Goal: Information Seeking & Learning: Find specific fact

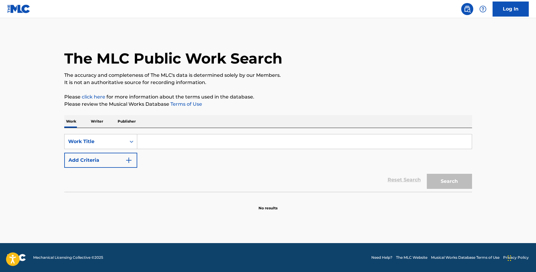
click at [191, 140] on input "Search Form" at bounding box center [304, 142] width 334 height 14
type input "uriel"
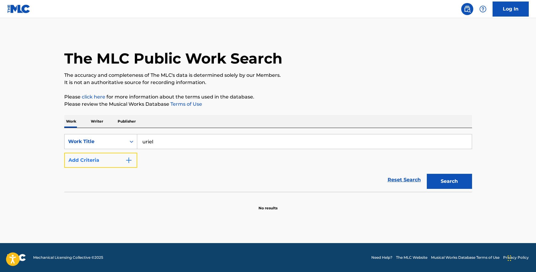
click at [124, 161] on button "Add Criteria" at bounding box center [100, 160] width 73 height 15
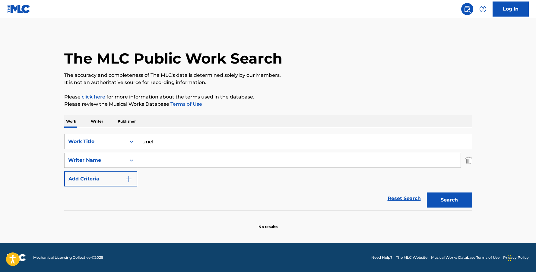
click at [157, 163] on input "Search Form" at bounding box center [298, 160] width 323 height 14
paste input "[PERSON_NAME]"
click at [427, 193] on button "Search" at bounding box center [449, 200] width 45 height 15
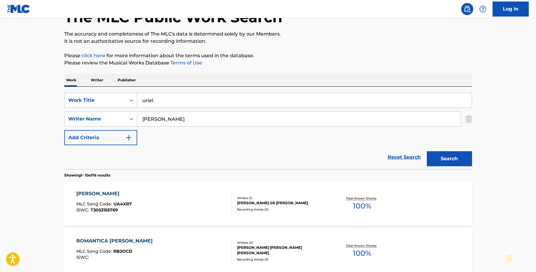
scroll to position [52, 0]
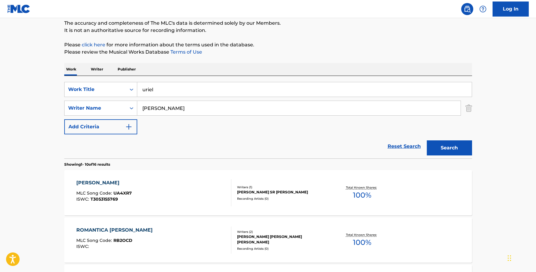
click at [168, 109] on input "[PERSON_NAME]" at bounding box center [298, 108] width 323 height 14
type input "[PERSON_NAME]"
click at [427, 141] on button "Search" at bounding box center [449, 148] width 45 height 15
